Goal: Task Accomplishment & Management: Use online tool/utility

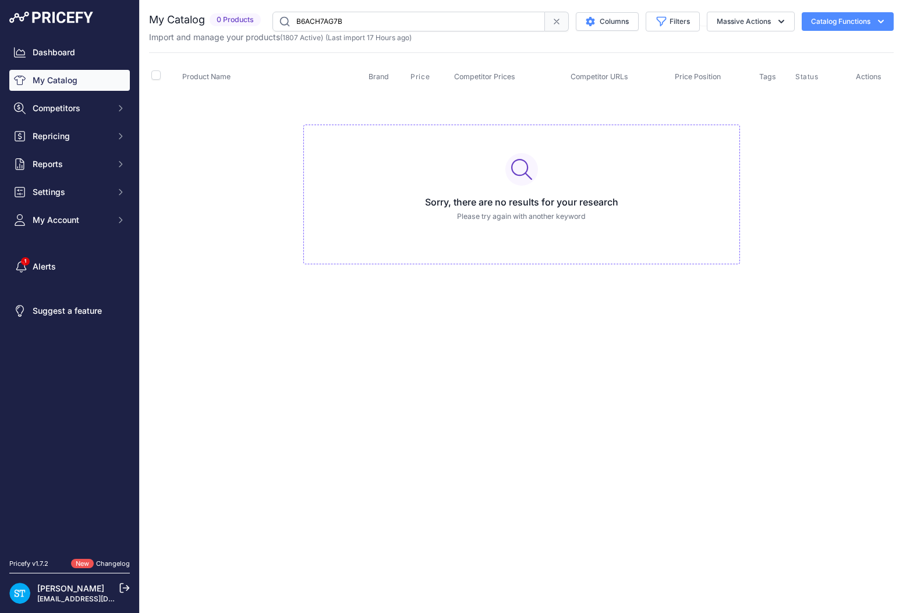
click at [335, 20] on input "B6ACH7AG7B" at bounding box center [408, 22] width 272 height 20
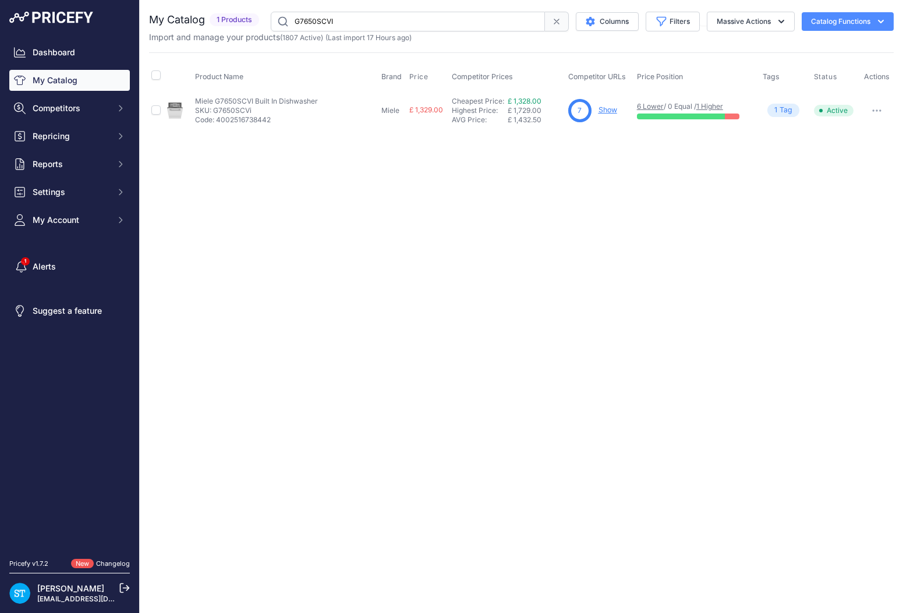
click at [606, 108] on link "Show" at bounding box center [607, 109] width 19 height 9
click at [336, 16] on input "G7650SCVI" at bounding box center [408, 22] width 274 height 20
paste input "H7240BM"
click at [311, 20] on input "H7240BM" at bounding box center [408, 22] width 274 height 20
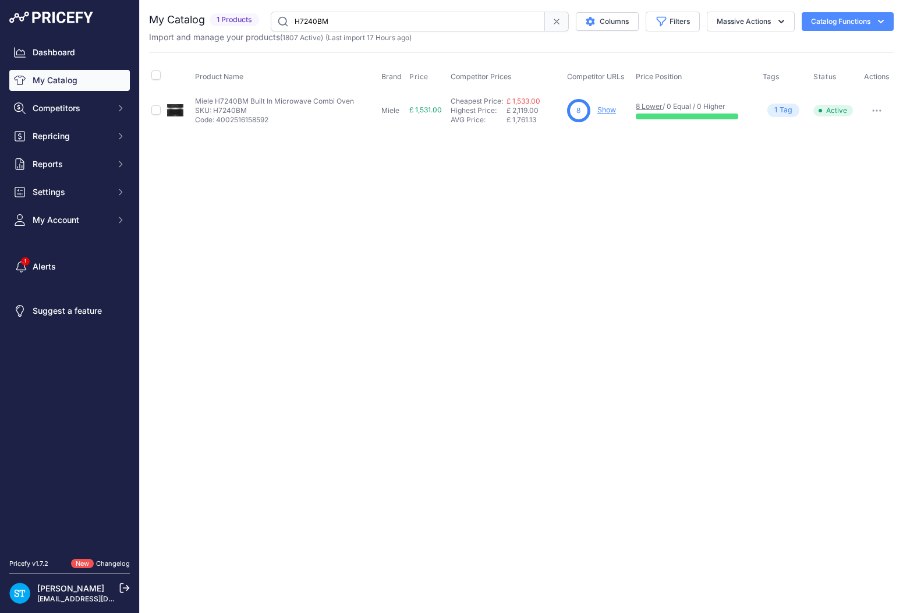
click at [311, 20] on input "H7240BM" at bounding box center [408, 22] width 274 height 20
paste input "M7140TC"
click at [597, 111] on link "Show" at bounding box center [604, 109] width 19 height 9
click at [353, 21] on input "M7140TC" at bounding box center [408, 22] width 274 height 20
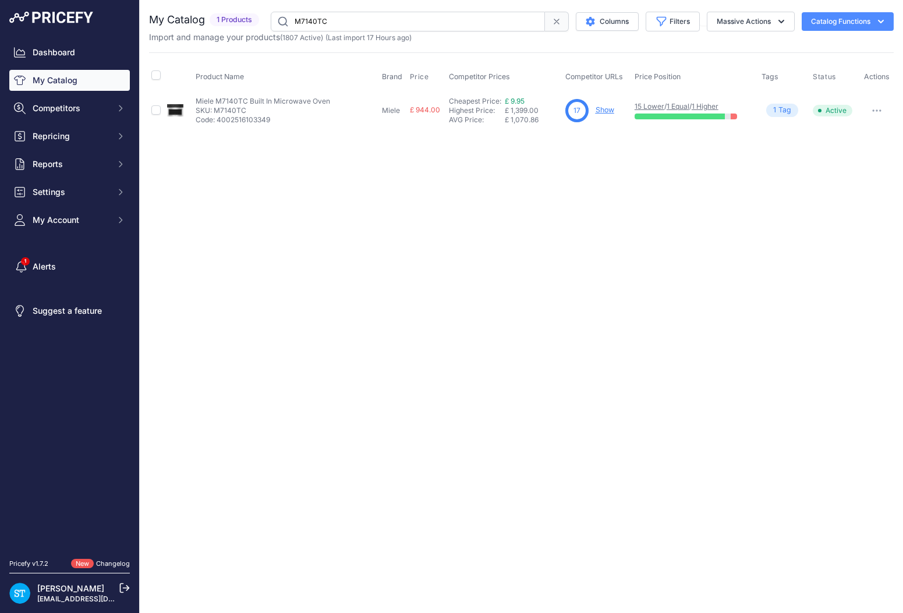
paste input "TCR780WP"
click at [605, 111] on link "Show" at bounding box center [607, 109] width 19 height 9
click at [324, 24] on input "TCR780WP" at bounding box center [408, 22] width 274 height 20
paste input "H7260B"
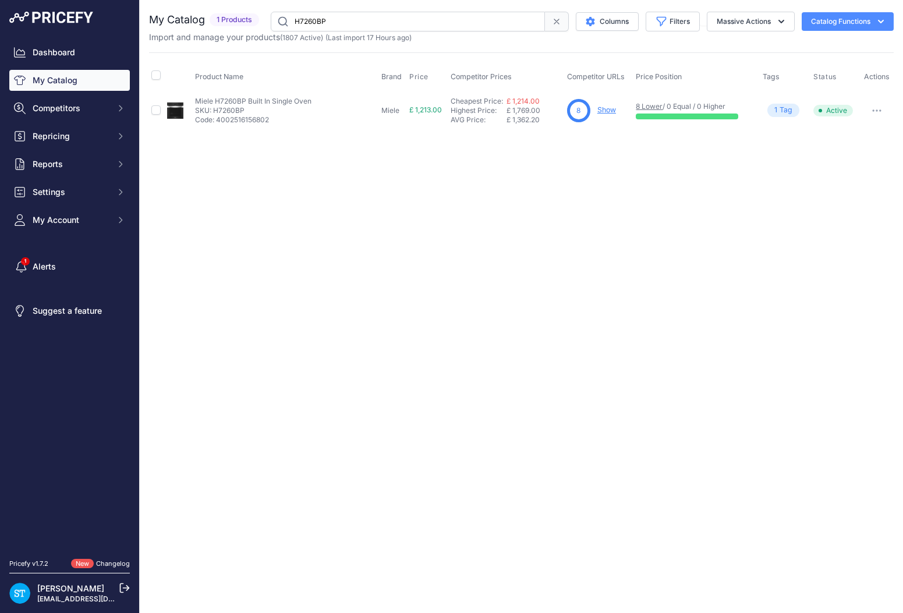
click at [569, 179] on div "Close You are not connected to the internet." at bounding box center [521, 306] width 763 height 613
click at [325, 20] on input "H7260BP" at bounding box center [408, 22] width 274 height 20
paste input "NT-SW-GL-EVO-BL"
drag, startPoint x: 360, startPoint y: 21, endPoint x: 253, endPoint y: 19, distance: 106.5
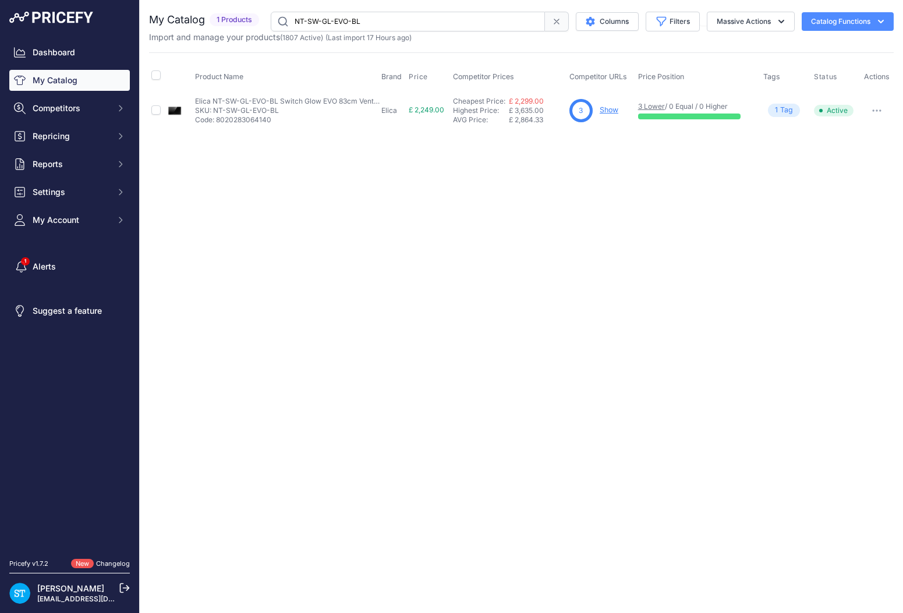
click at [253, 19] on div "My Catalog 1 Products" at bounding box center [521, 22] width 744 height 20
paste input "H7140BM"
click at [534, 240] on div "Close You are not connected to the internet." at bounding box center [521, 306] width 763 height 613
click at [608, 108] on link "Show" at bounding box center [608, 109] width 19 height 9
click at [305, 13] on input "H7140BM" at bounding box center [408, 22] width 274 height 20
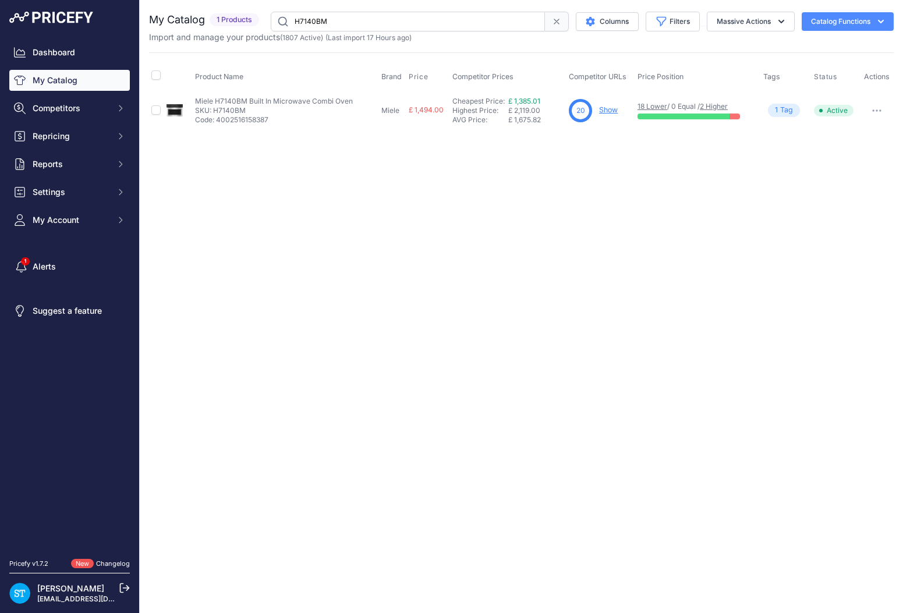
click at [304, 14] on input "H7140BM" at bounding box center [408, 22] width 274 height 20
click at [312, 20] on input "H7140BM" at bounding box center [408, 22] width 274 height 20
paste input "K7737D"
drag, startPoint x: 589, startPoint y: 211, endPoint x: 609, endPoint y: 147, distance: 67.2
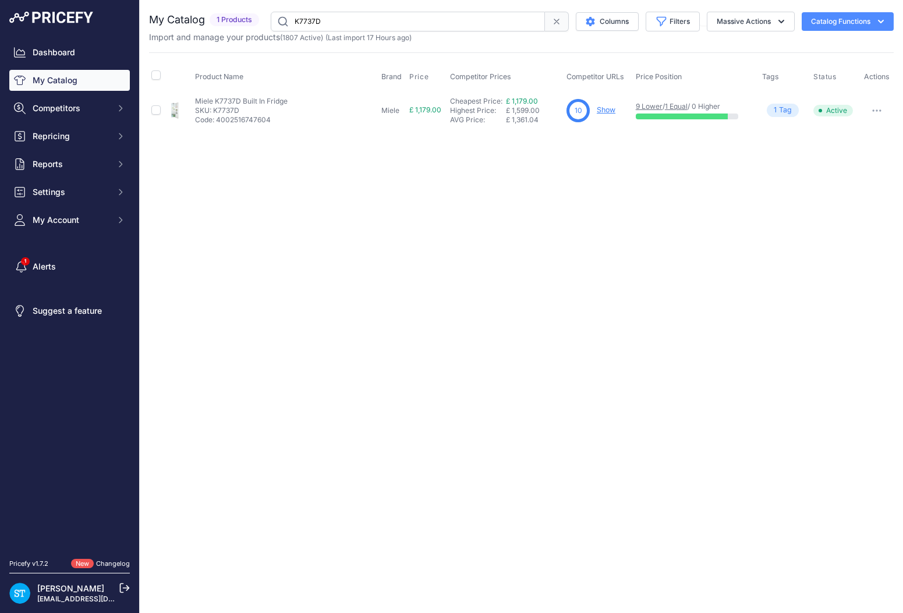
click at [593, 199] on div "Close You are not connected to the internet." at bounding box center [521, 306] width 763 height 613
click at [610, 109] on link "Show" at bounding box center [605, 109] width 19 height 9
click at [308, 16] on input "K7737D" at bounding box center [408, 22] width 274 height 20
paste input "DW60U4HI2"
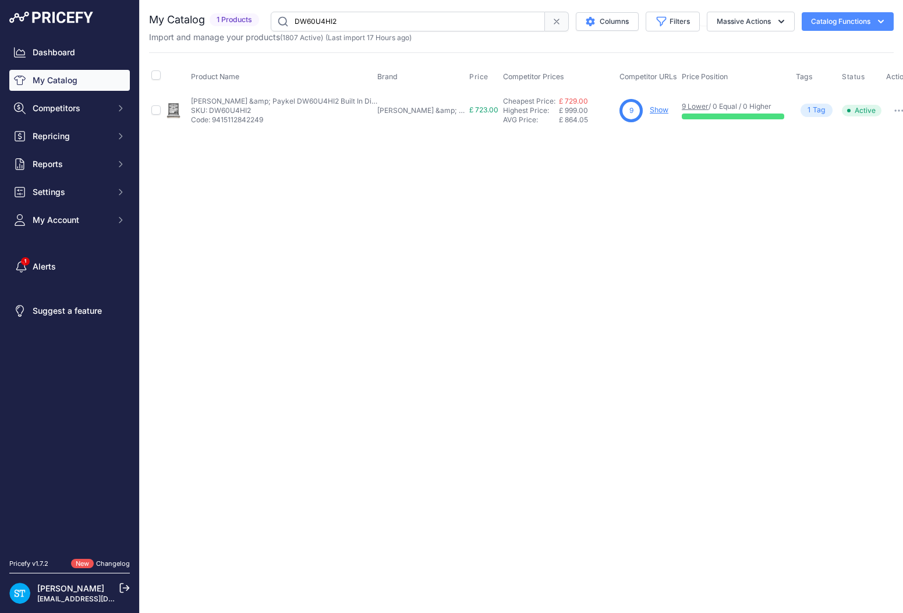
click at [583, 184] on div "Close You are not connected to the internet." at bounding box center [521, 306] width 763 height 613
click at [318, 19] on input "DW60U4HI2" at bounding box center [408, 22] width 274 height 20
paste input "H2761BP"
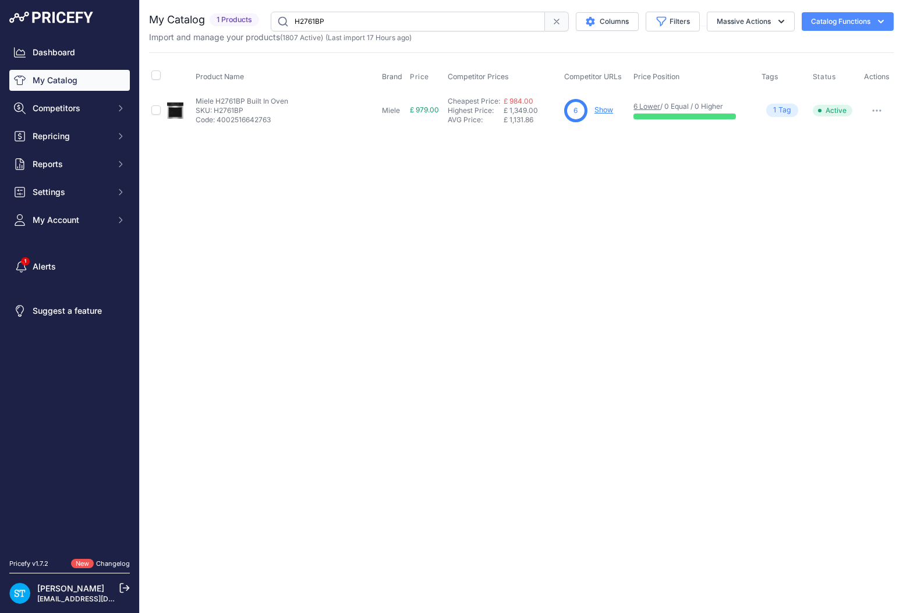
click at [602, 231] on div "Close You are not connected to the internet." at bounding box center [521, 306] width 763 height 613
click at [315, 21] on input "H2761BP" at bounding box center [408, 22] width 274 height 20
paste input "7364"
click at [458, 220] on div "Close You are not connected to the internet." at bounding box center [521, 306] width 763 height 613
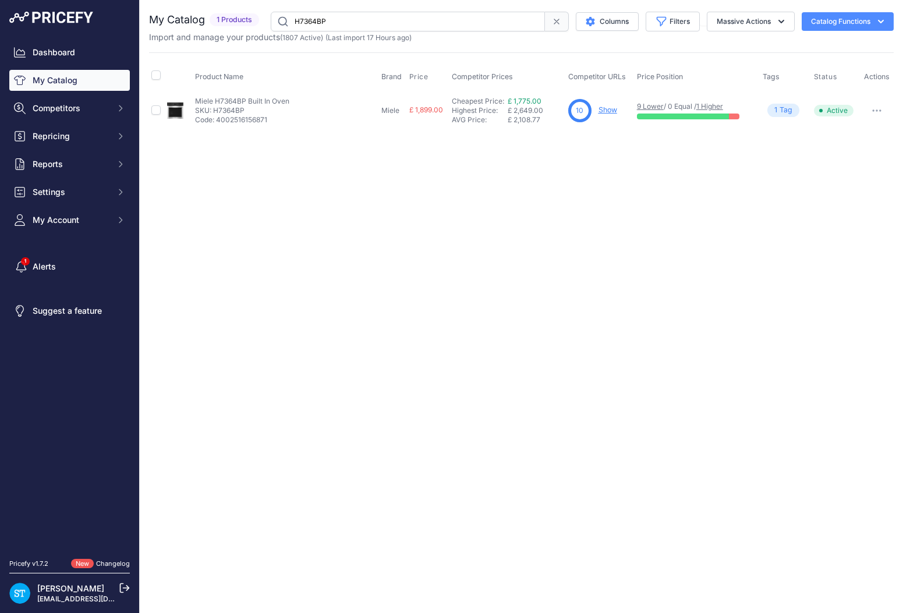
drag, startPoint x: 612, startPoint y: 162, endPoint x: 610, endPoint y: 154, distance: 8.8
click at [612, 162] on div "Close You are not connected to the internet." at bounding box center [521, 306] width 763 height 613
click at [605, 111] on link "Show" at bounding box center [607, 109] width 19 height 9
click at [308, 17] on input "H7364BP" at bounding box center [408, 22] width 274 height 20
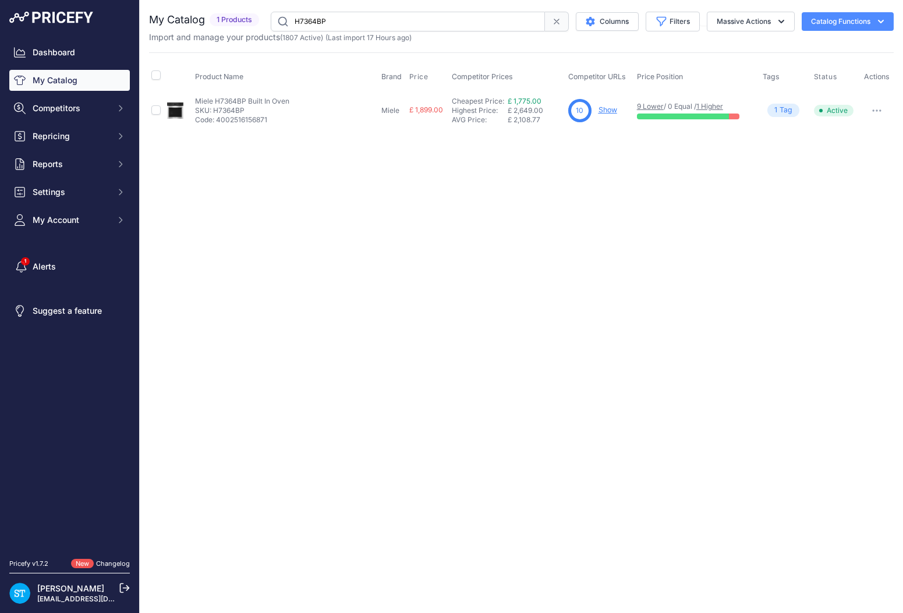
paste input "K7715E"
click at [656, 204] on div "Close You are not connected to the internet." at bounding box center [521, 306] width 763 height 613
click at [603, 109] on link "Show" at bounding box center [603, 109] width 19 height 9
click at [310, 24] on input "K7715E" at bounding box center [408, 22] width 274 height 20
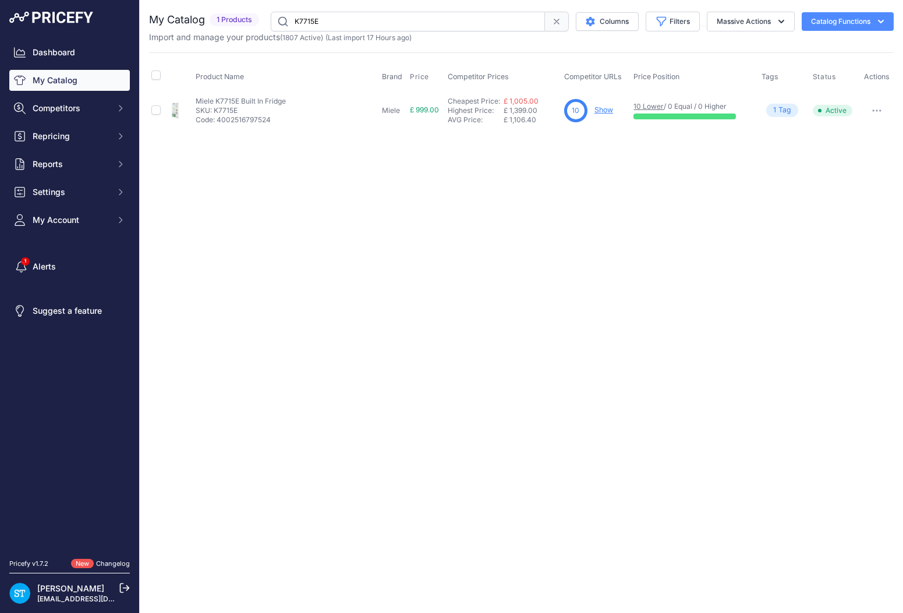
paste input "H2465BP"
drag, startPoint x: 580, startPoint y: 168, endPoint x: 574, endPoint y: 154, distance: 15.1
click at [577, 166] on div "Close You are not connected to the internet." at bounding box center [521, 306] width 763 height 613
click at [602, 109] on link "Show" at bounding box center [603, 109] width 19 height 9
click at [315, 18] on input "H2465BP" at bounding box center [408, 22] width 274 height 20
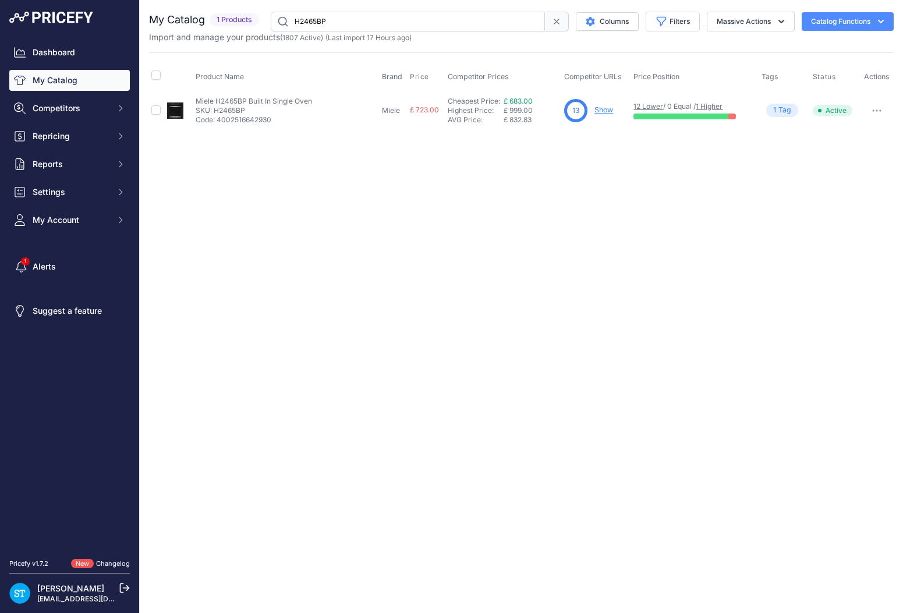
click at [315, 18] on input "H2465BP" at bounding box center [408, 22] width 274 height 20
paste input "LFR62844B"
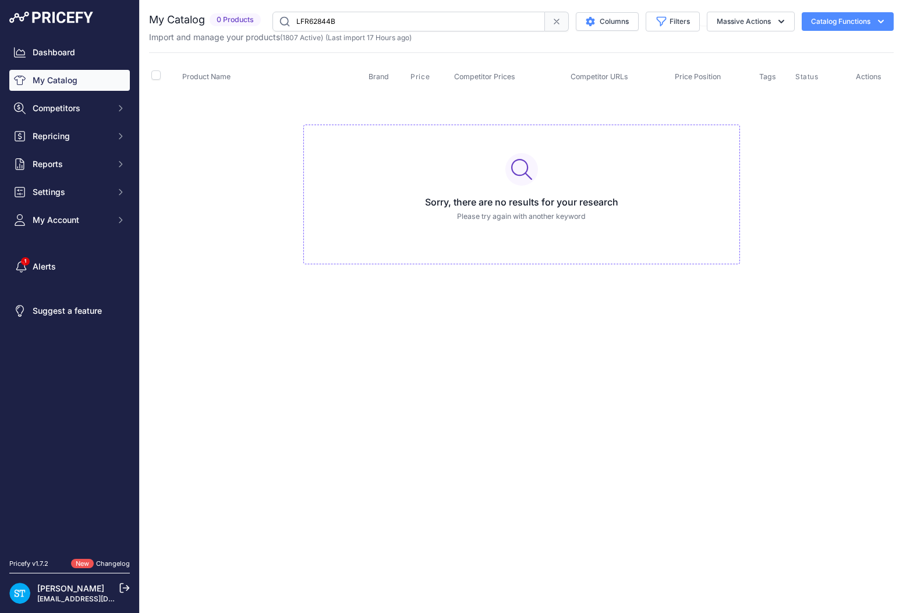
click at [324, 26] on input "LFR62844B" at bounding box center [408, 22] width 272 height 20
paste input "G7760SCVI"
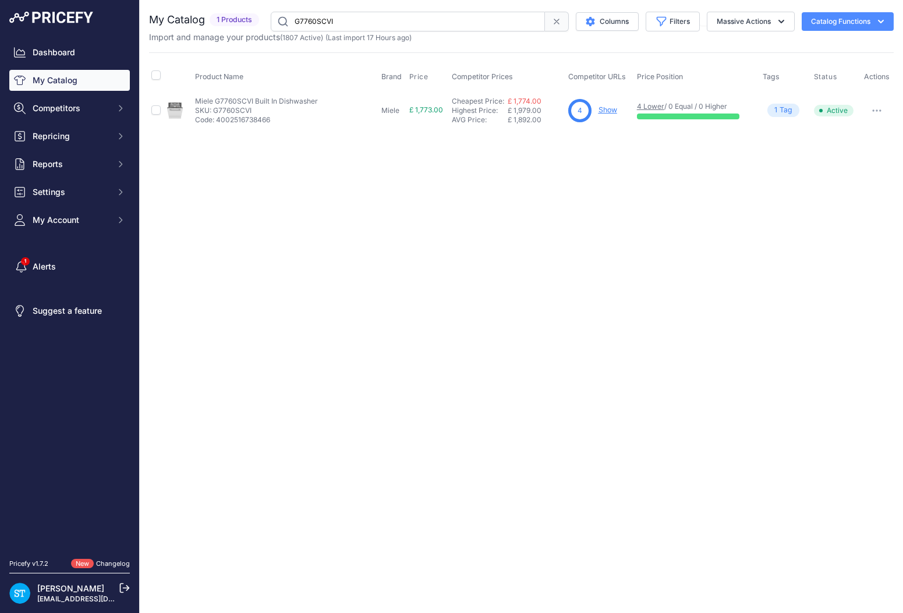
click at [538, 207] on div "Close You are not connected to the internet." at bounding box center [521, 306] width 763 height 613
click at [317, 23] on input "G7760SCVI" at bounding box center [408, 22] width 274 height 20
paste input "KDN7713E"
click at [672, 251] on div "Close You are not connected to the internet." at bounding box center [521, 306] width 763 height 613
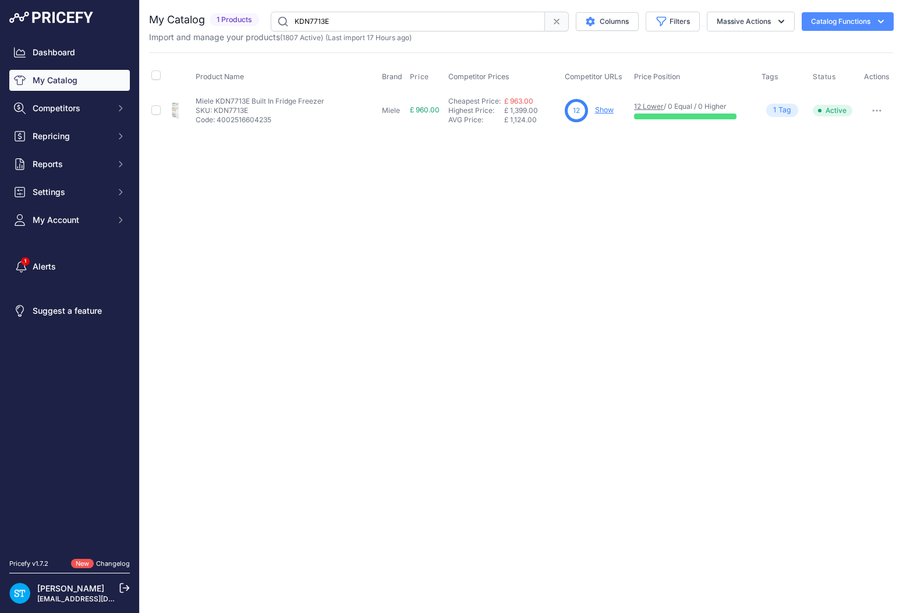
click at [311, 19] on input "KDN7713E" at bounding box center [408, 22] width 274 height 20
paste input "FN7734C"
click at [321, 20] on input "KFN7734C" at bounding box center [408, 22] width 274 height 20
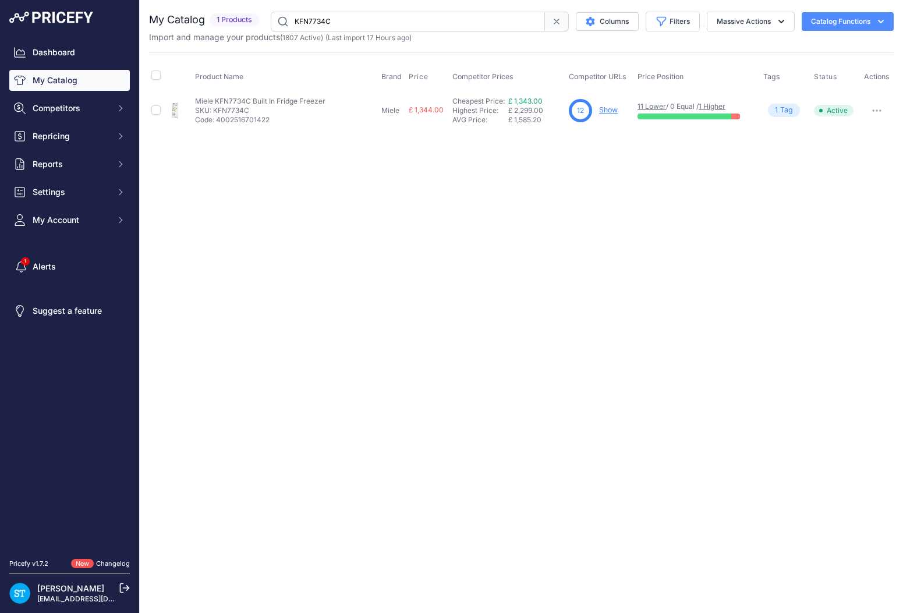
paste input "6"
click at [601, 201] on div "Close You are not connected to the internet." at bounding box center [521, 306] width 763 height 613
click at [612, 109] on link "Show" at bounding box center [607, 109] width 19 height 9
click at [311, 21] on input "KFN7764C" at bounding box center [408, 22] width 274 height 20
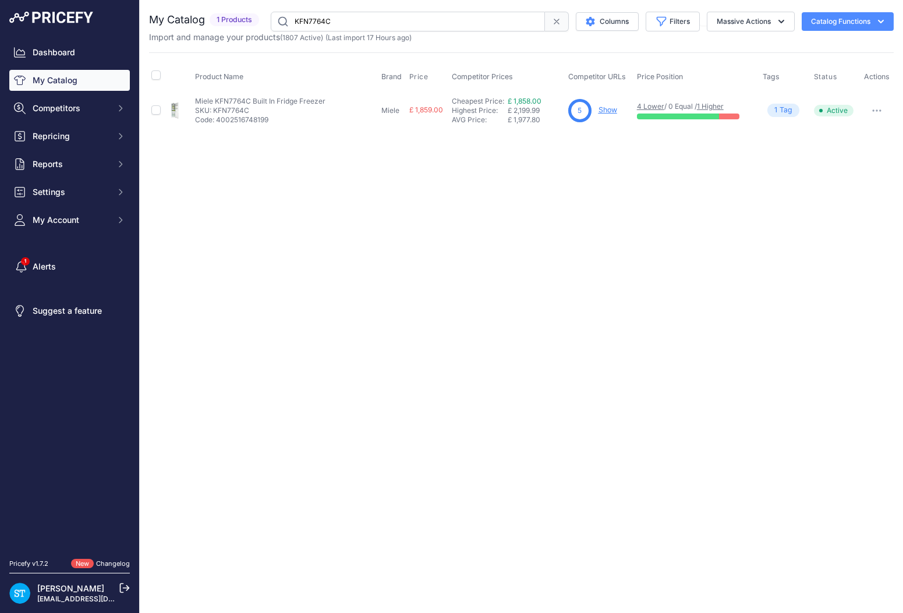
paste input "DGM7440-OBBL"
click at [639, 153] on div "Close You are not connected to the internet." at bounding box center [521, 306] width 763 height 613
click at [606, 108] on link "Show" at bounding box center [608, 109] width 19 height 9
click at [322, 19] on input "DGM7440-OBBL" at bounding box center [408, 22] width 274 height 20
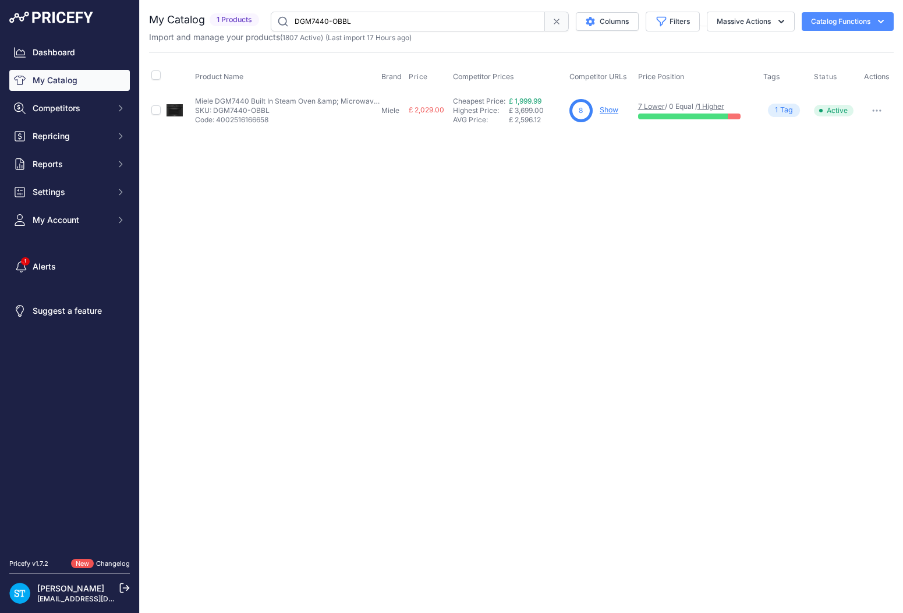
click at [322, 19] on input "DGM7440-OBBL" at bounding box center [408, 22] width 274 height 20
paste input "FNS7710E"
click at [559, 225] on div "Close You are not connected to the internet." at bounding box center [521, 306] width 763 height 613
click at [610, 109] on link "Show" at bounding box center [607, 109] width 19 height 9
click at [314, 16] on input "FNS7710E" at bounding box center [408, 22] width 274 height 20
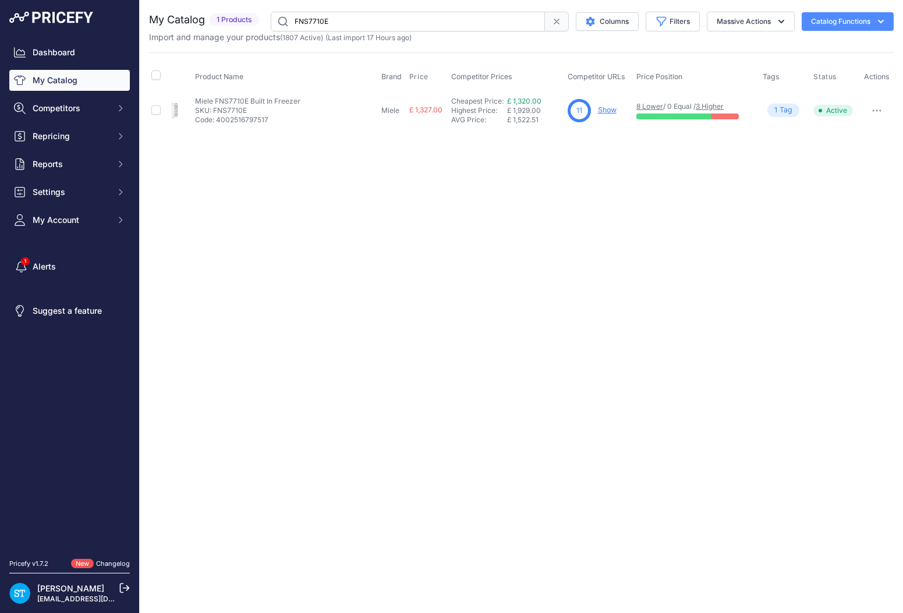
click at [314, 16] on input "FNS7710E" at bounding box center [408, 22] width 274 height 20
paste input "WEK365WCS"
click at [323, 26] on input "WEK365WCS" at bounding box center [408, 22] width 274 height 20
paste input "PROCH94I1ENET"
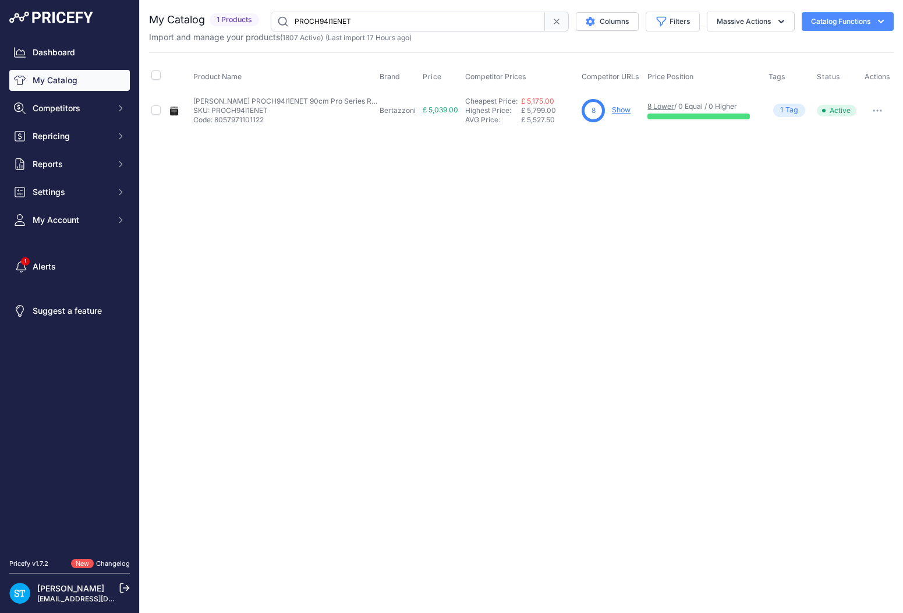
click at [585, 201] on div "Close You are not connected to the internet." at bounding box center [521, 306] width 763 height 613
click at [621, 107] on link "Show" at bounding box center [621, 109] width 19 height 9
click at [333, 18] on input "PROCH94I1ENET" at bounding box center [408, 22] width 274 height 20
paste input "42120"
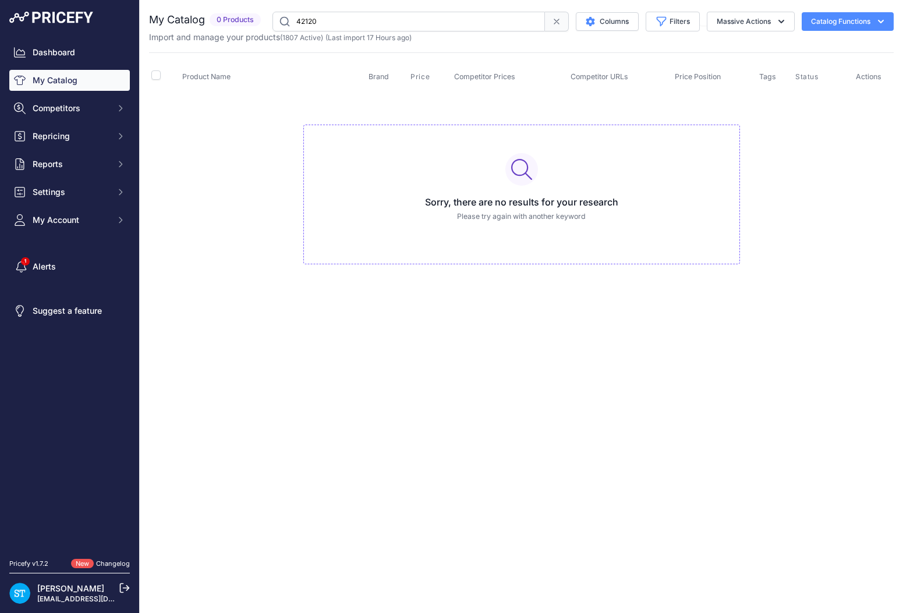
click at [314, 20] on input "42120" at bounding box center [408, 22] width 272 height 20
paste input "BOXIN-AD-6"
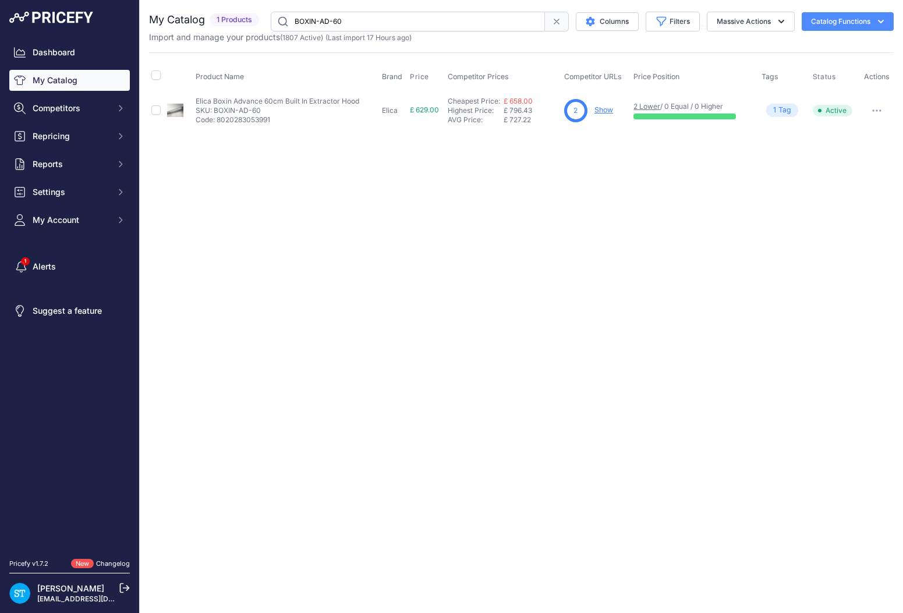
drag, startPoint x: 288, startPoint y: 17, endPoint x: 240, endPoint y: 14, distance: 48.4
click at [240, 14] on div "My Catalog 1 Products" at bounding box center [521, 22] width 744 height 20
paste input "CSW6800."
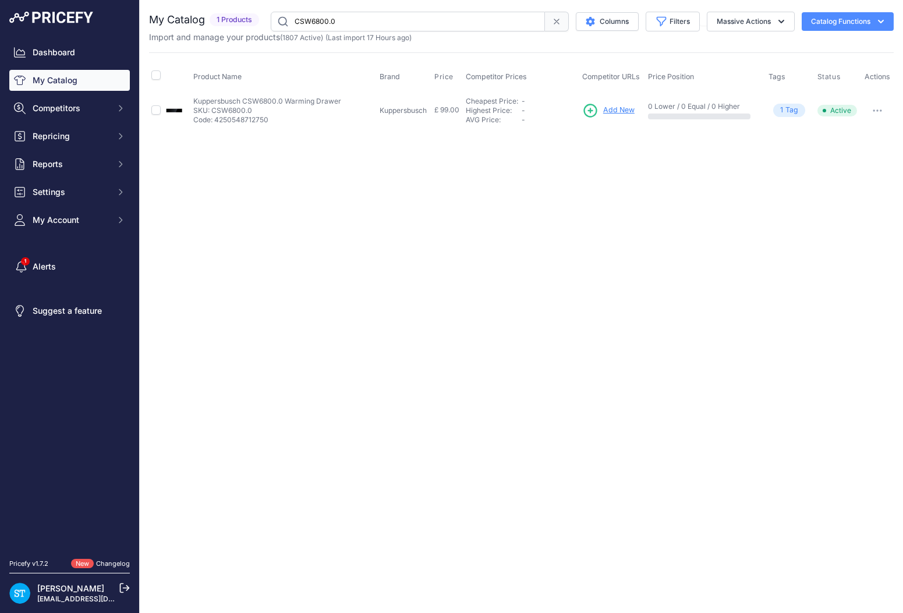
click at [315, 20] on input "CSW6800.0" at bounding box center [408, 22] width 274 height 20
paste input "KMDA7272FR-U"
click at [565, 162] on div "Close You are not connected to the internet." at bounding box center [521, 306] width 763 height 613
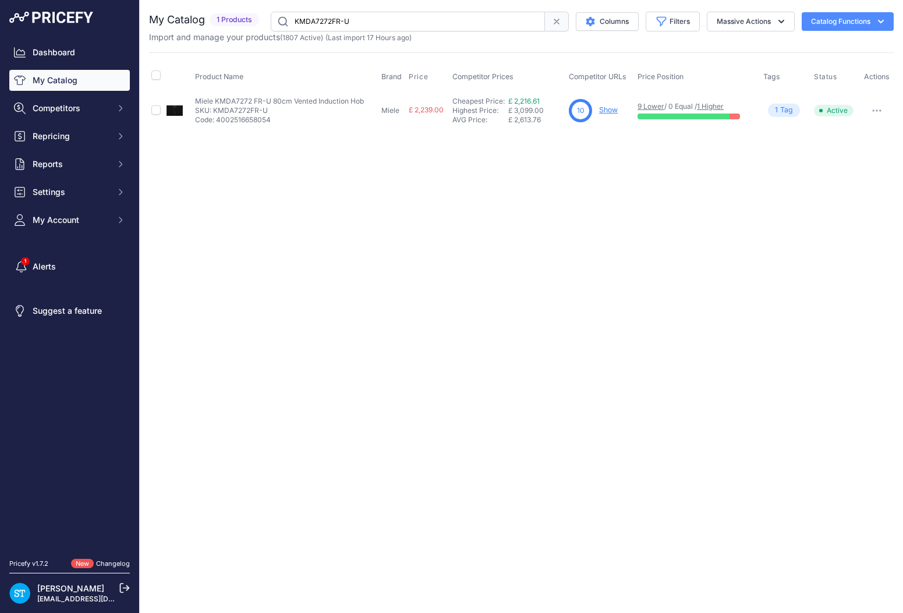
click at [614, 109] on link "Show" at bounding box center [608, 109] width 19 height 9
click at [319, 23] on input "KMDA7272FR-U" at bounding box center [408, 22] width 274 height 20
paste input "473FL"
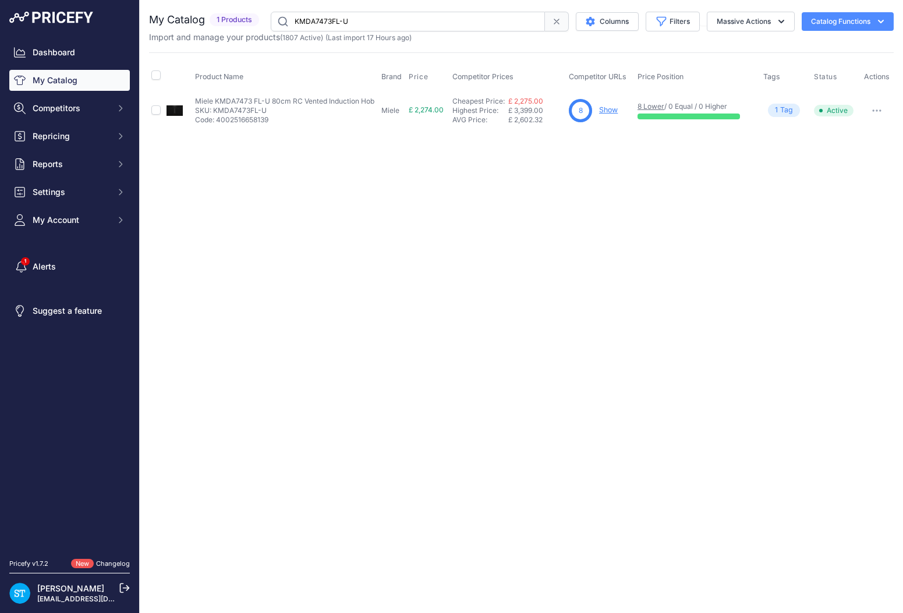
click at [326, 21] on input "KMDA7473FL-U" at bounding box center [408, 22] width 274 height 20
drag, startPoint x: 585, startPoint y: 202, endPoint x: 602, endPoint y: 154, distance: 51.0
click at [585, 202] on div "Close You are not connected to the internet." at bounding box center [521, 306] width 763 height 613
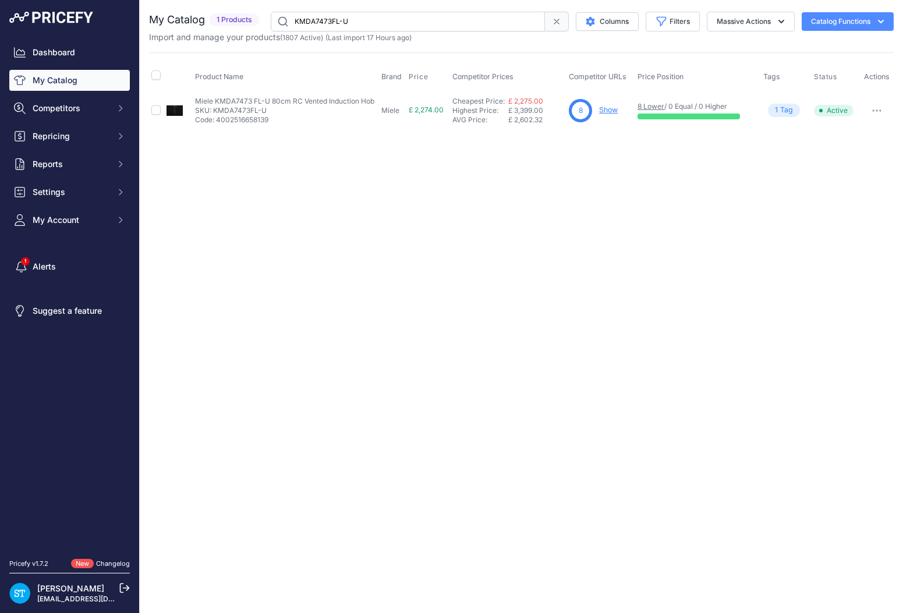
click at [324, 22] on input "KMDA7473FL-U" at bounding box center [408, 22] width 274 height 20
paste input "876FL-A"
click at [324, 22] on input "KMDA7876FL-A" at bounding box center [408, 22] width 274 height 20
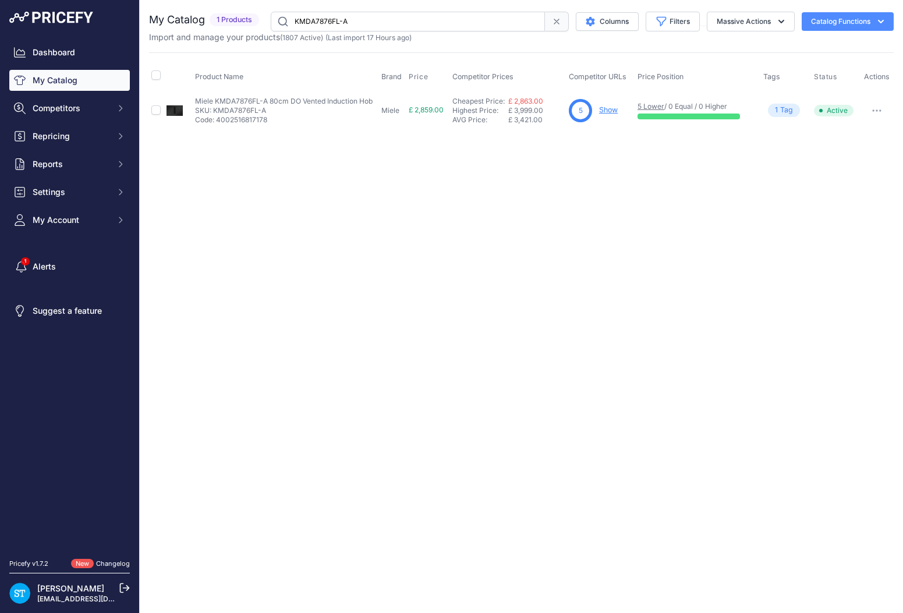
click at [324, 22] on input "KMDA7876FL-A" at bounding box center [408, 22] width 274 height 20
paste input "LANE-60-BLK"
drag, startPoint x: 712, startPoint y: 159, endPoint x: 676, endPoint y: 150, distance: 37.3
click at [709, 159] on div "Close You are not connected to the internet." at bounding box center [521, 306] width 763 height 613
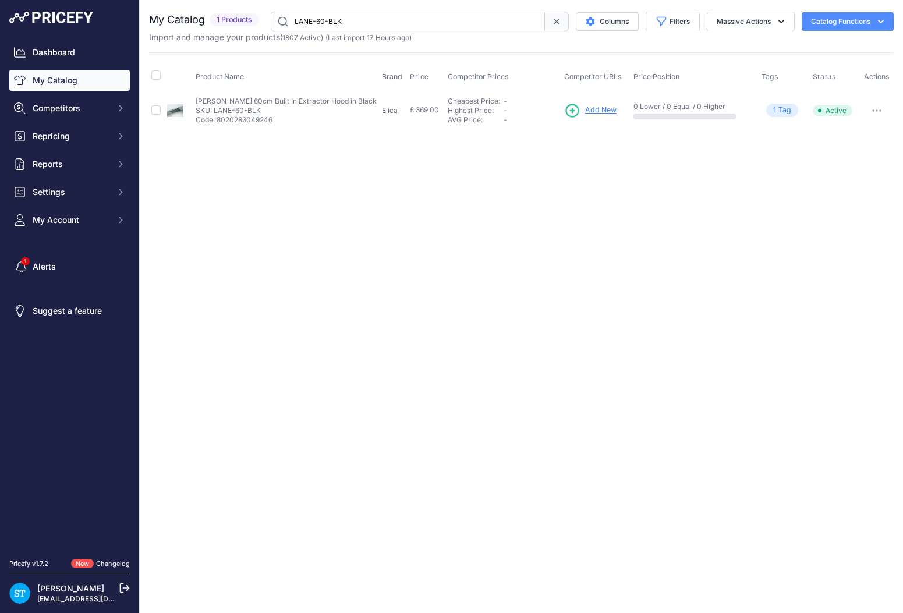
click at [311, 19] on input "LANE-60-BLK" at bounding box center [408, 22] width 274 height 20
paste input "NT-SWITCH-BK-DO"
click at [624, 171] on div "Close You are not connected to the internet." at bounding box center [521, 306] width 763 height 613
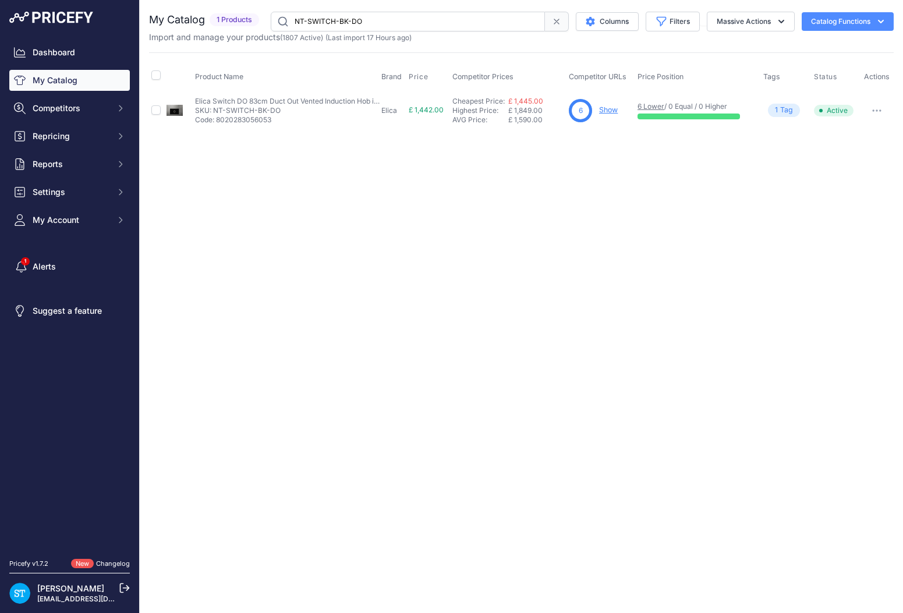
drag, startPoint x: 374, startPoint y: 20, endPoint x: 270, endPoint y: 20, distance: 104.2
click at [269, 20] on div "NT-SWITCH-BK-DO Columns Filters Status All Status Only Enabled Only Disabled" at bounding box center [579, 22] width 630 height 20
paste input "KM7464FL"
type input "KM7464FL"
click at [561, 166] on div "Close You are not connected to the internet." at bounding box center [521, 306] width 763 height 613
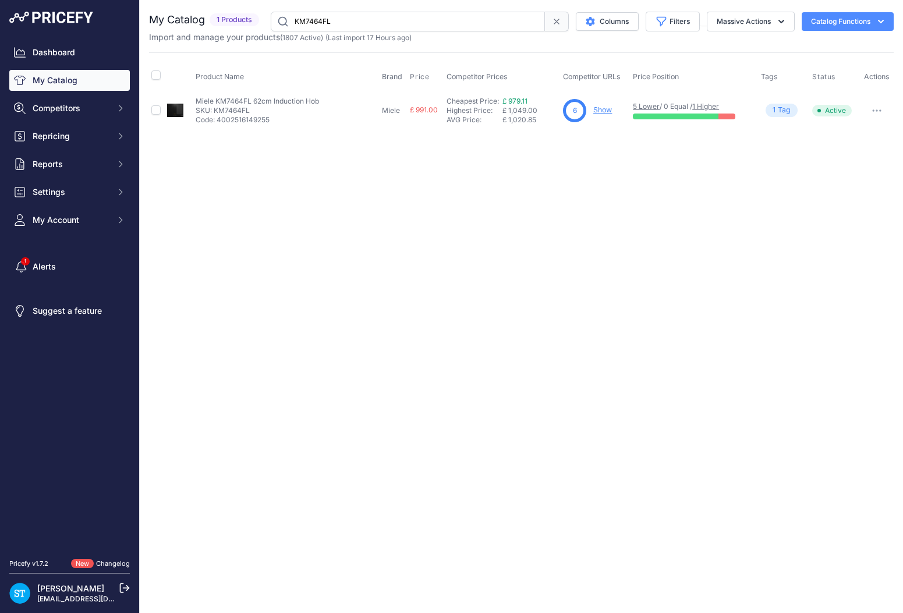
click at [602, 108] on link "Show" at bounding box center [602, 109] width 19 height 9
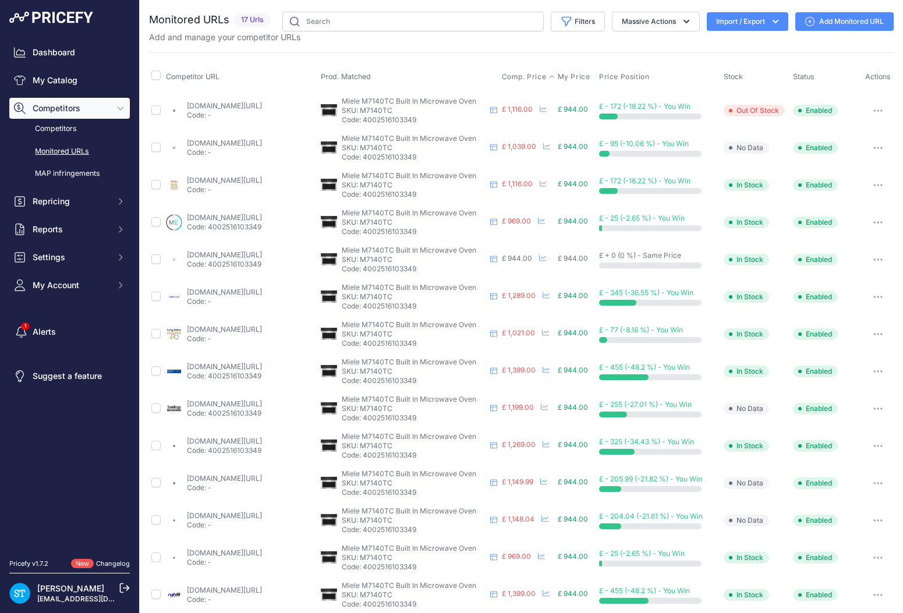
click at [521, 79] on span "Comp. Price" at bounding box center [524, 76] width 45 height 9
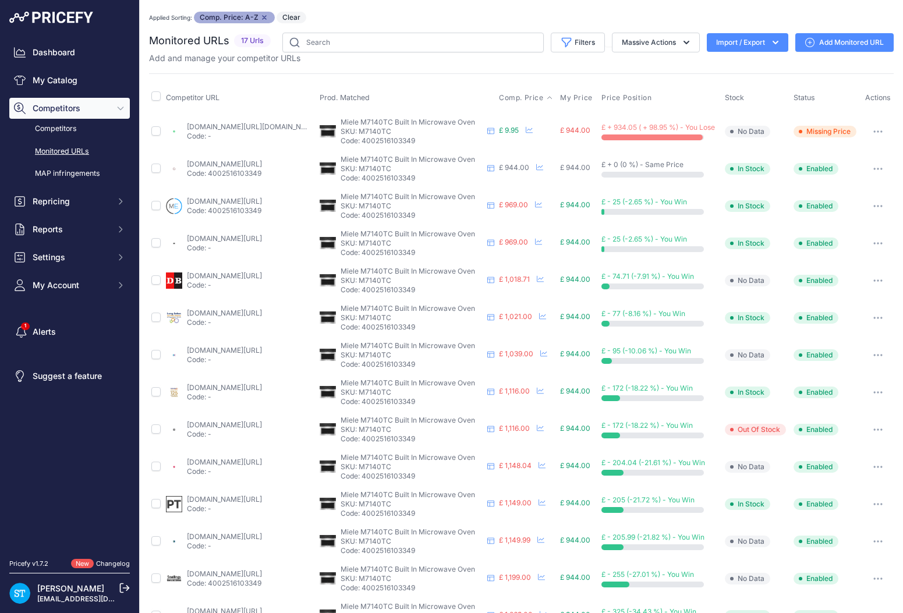
click at [880, 129] on button "button" at bounding box center [877, 131] width 23 height 16
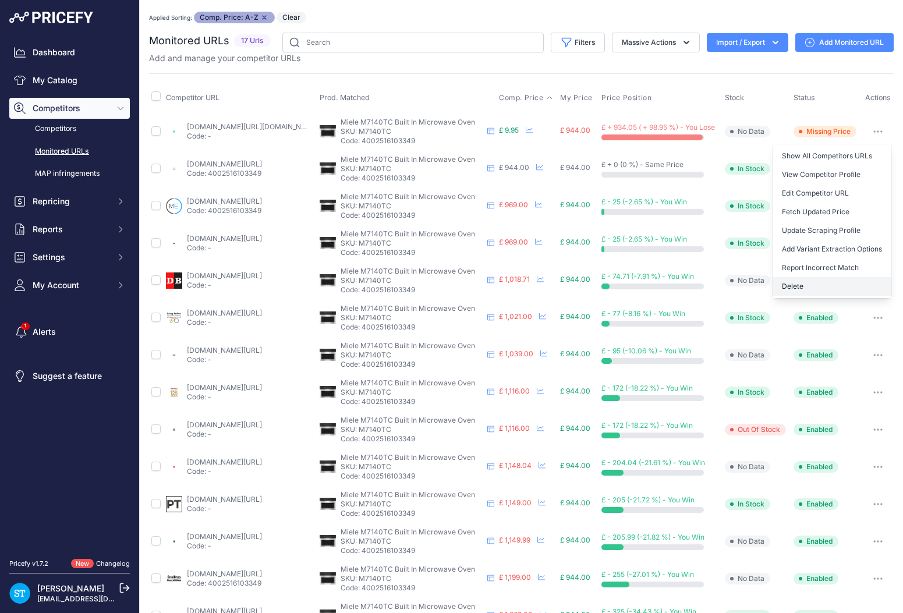
click at [800, 280] on button "Delete" at bounding box center [831, 286] width 119 height 19
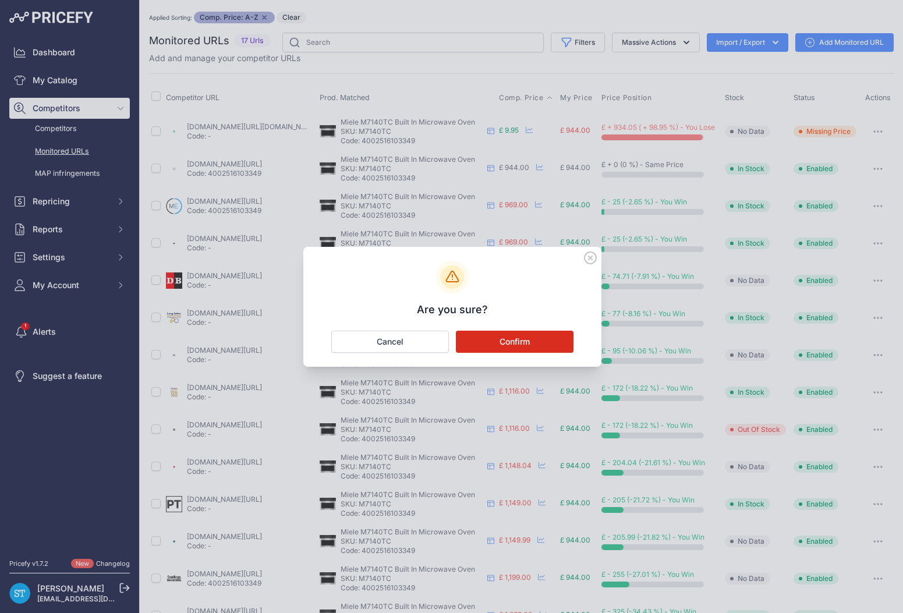
click at [535, 343] on button "Confirm" at bounding box center [515, 342] width 118 height 22
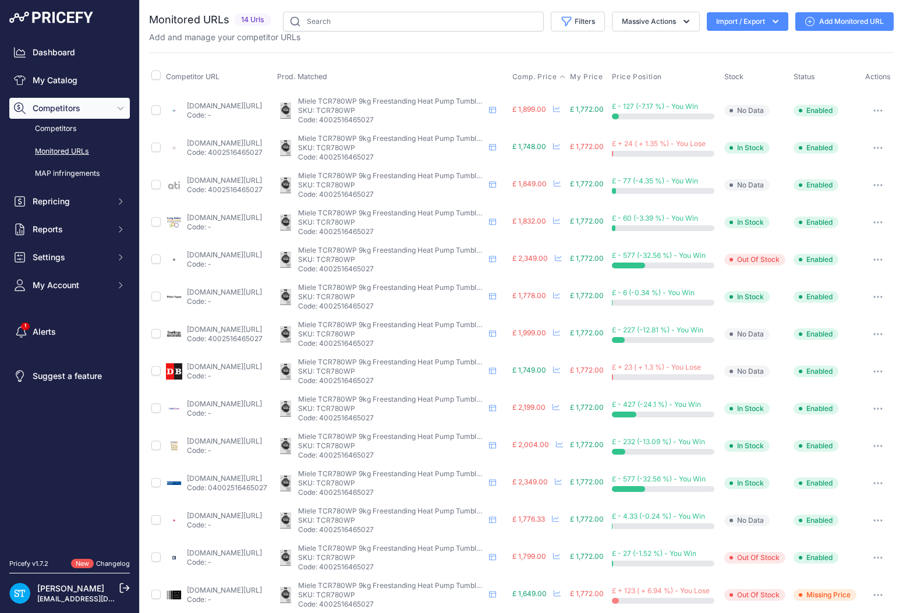
click at [557, 80] on span "Comp. Price" at bounding box center [534, 76] width 45 height 9
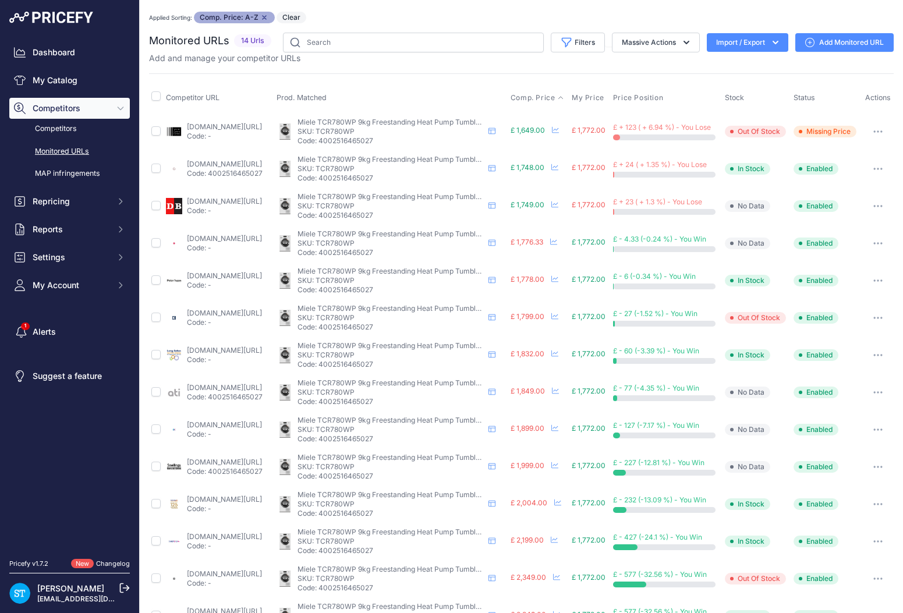
click at [882, 135] on button "button" at bounding box center [877, 131] width 23 height 16
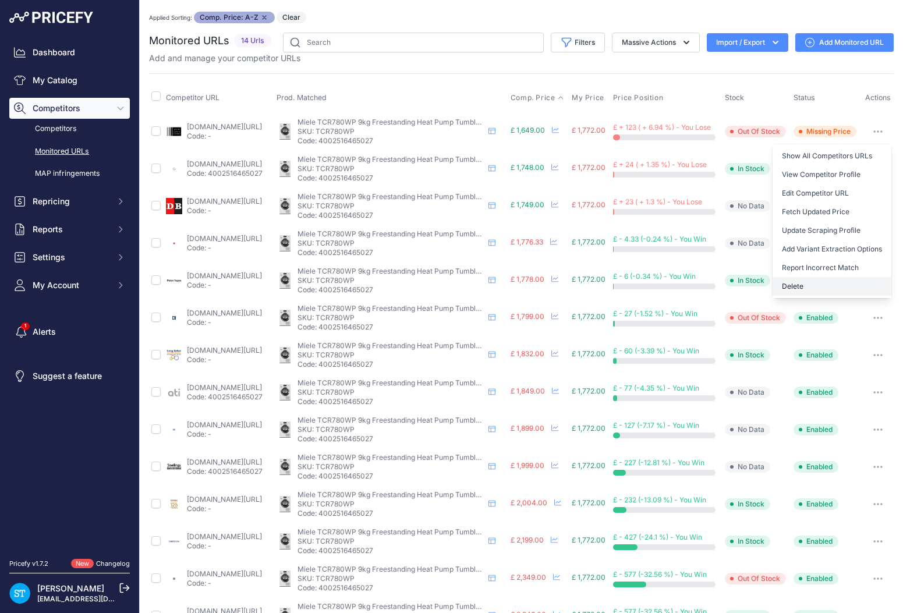
click at [800, 295] on button "Delete" at bounding box center [831, 286] width 119 height 19
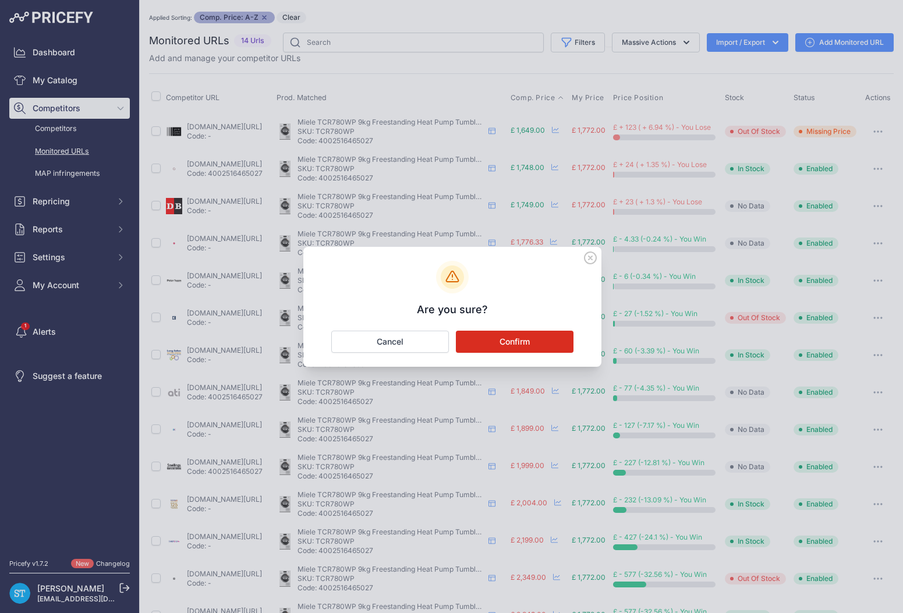
click at [537, 335] on button "Confirm" at bounding box center [515, 342] width 118 height 22
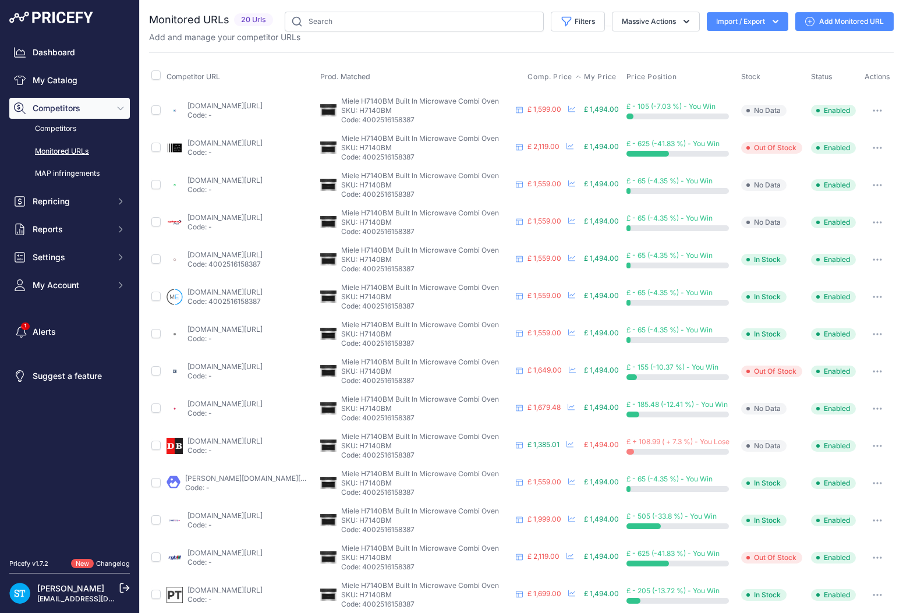
click at [546, 76] on span "Comp. Price" at bounding box center [549, 76] width 45 height 9
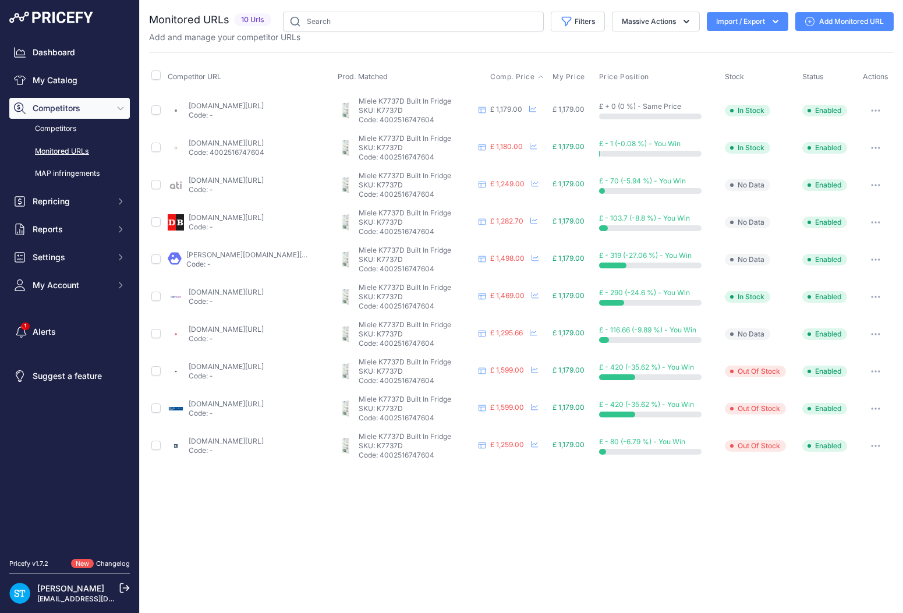
click at [519, 76] on span "Comp. Price" at bounding box center [512, 76] width 45 height 9
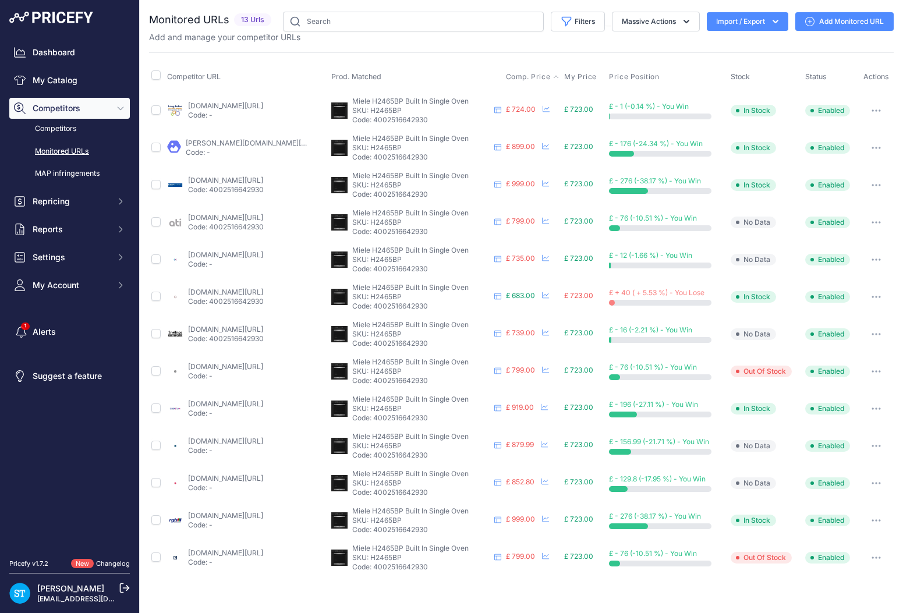
click at [531, 77] on span "Comp. Price" at bounding box center [528, 76] width 45 height 9
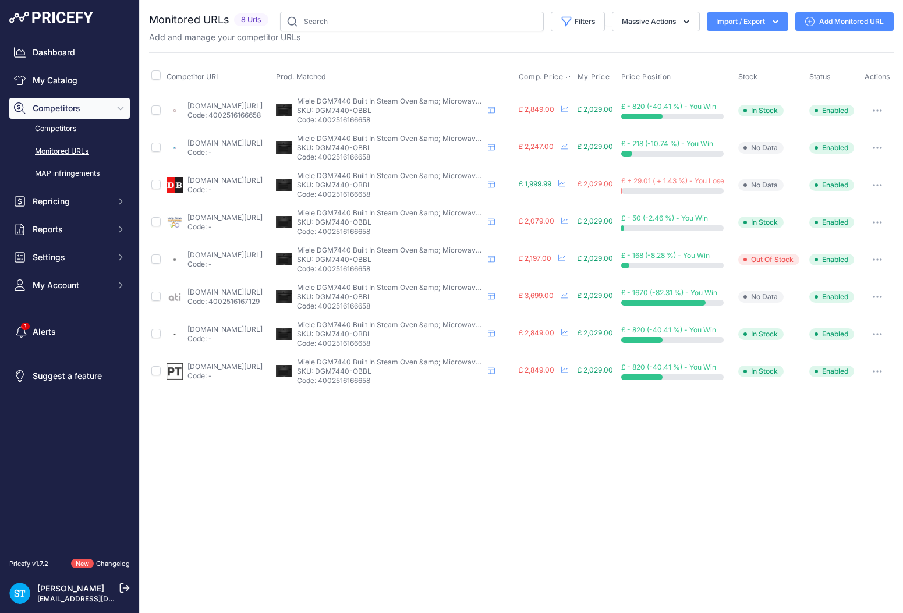
click at [561, 75] on span "Comp. Price" at bounding box center [541, 76] width 45 height 9
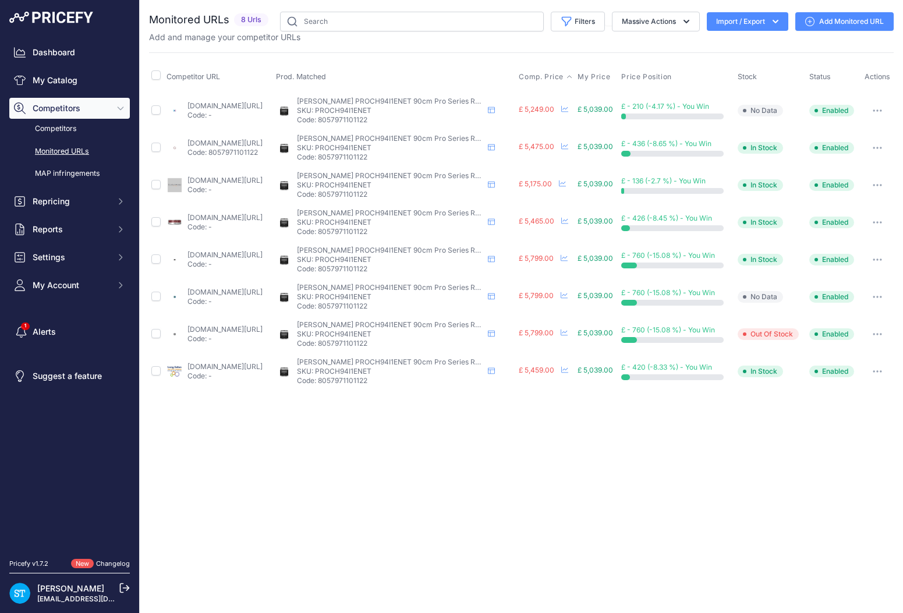
click at [561, 76] on span "Comp. Price" at bounding box center [541, 76] width 45 height 9
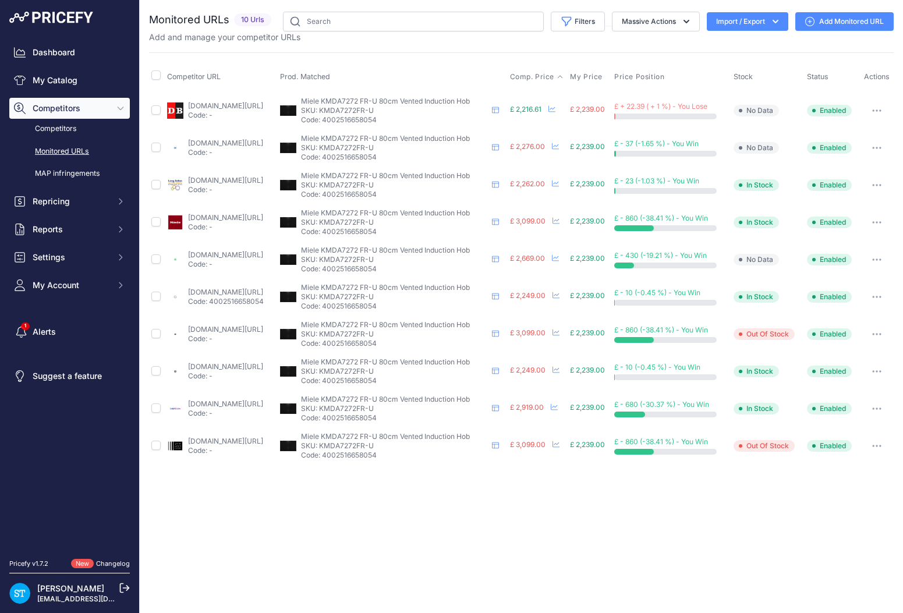
click at [548, 74] on span "Comp. Price" at bounding box center [532, 76] width 45 height 9
